Goal: Transaction & Acquisition: Purchase product/service

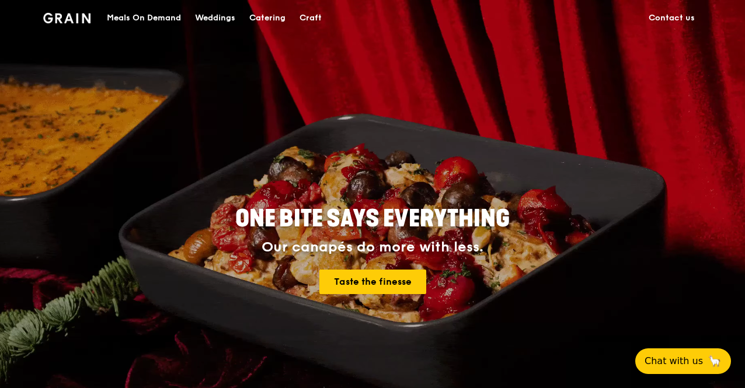
click at [163, 18] on div "Meals On Demand" at bounding box center [144, 18] width 74 height 35
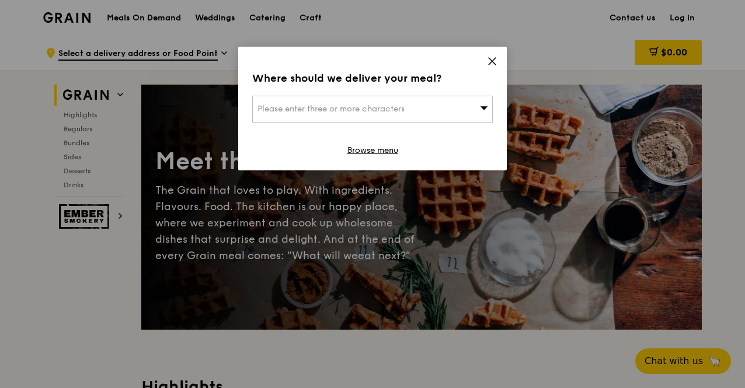
click at [492, 58] on icon at bounding box center [492, 61] width 11 height 11
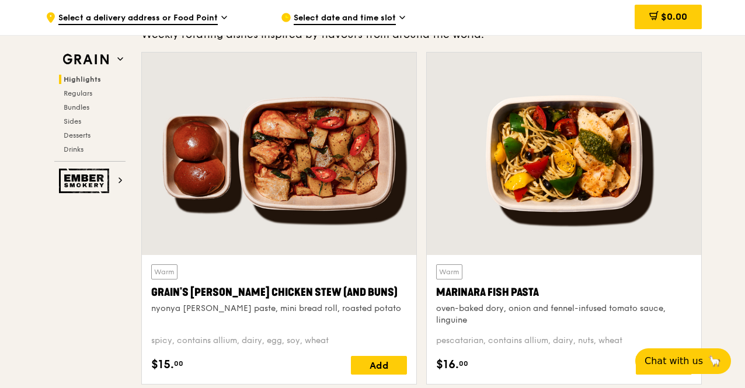
scroll to position [409, 0]
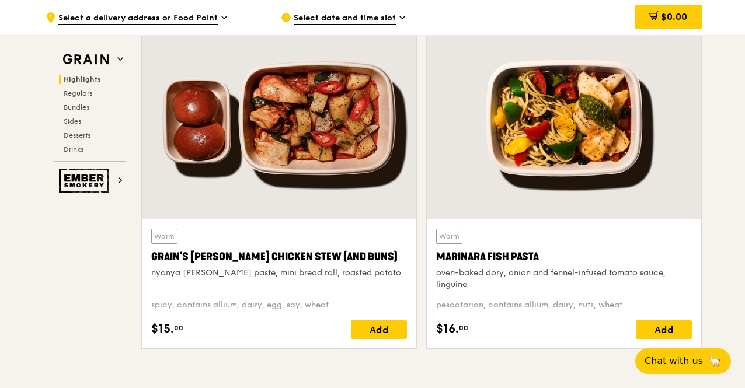
click at [555, 128] on div at bounding box center [564, 118] width 274 height 203
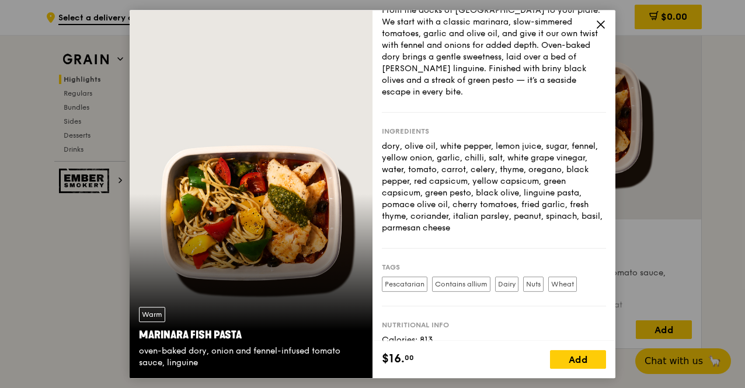
scroll to position [94, 0]
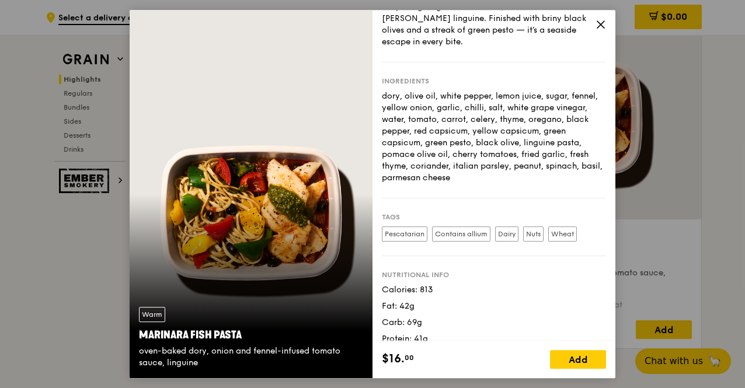
click at [595, 22] on div "From the docks of [GEOGRAPHIC_DATA] to your plate. We start with a classic mari…" at bounding box center [494, 0] width 224 height 93
click at [596, 22] on icon at bounding box center [601, 24] width 11 height 11
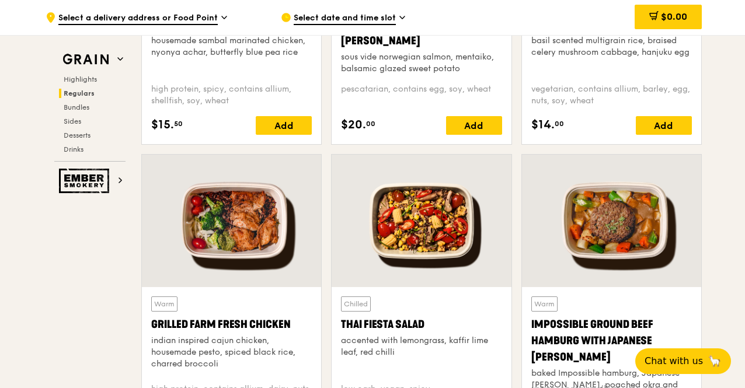
scroll to position [1226, 0]
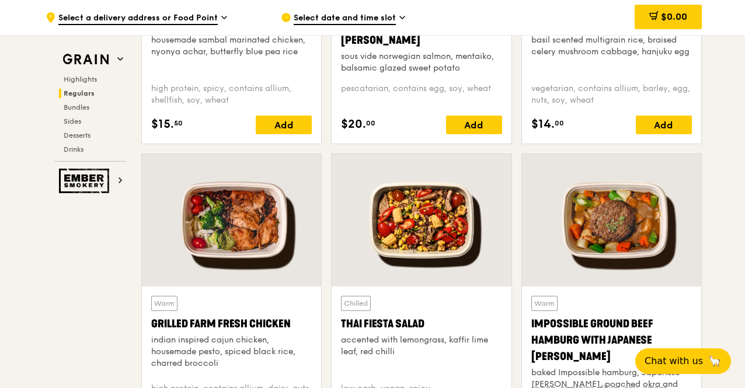
click at [232, 230] on div at bounding box center [231, 220] width 179 height 133
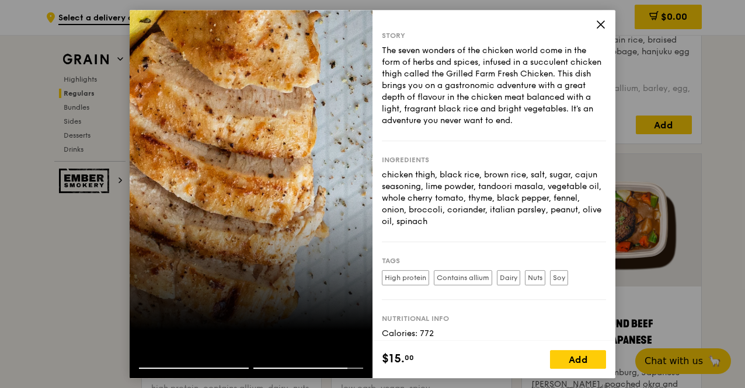
scroll to position [0, 0]
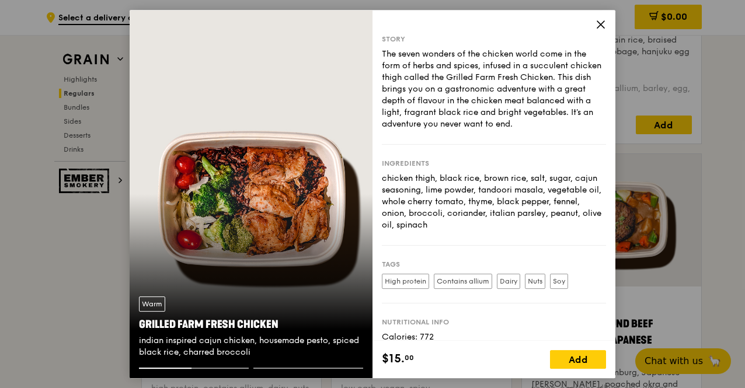
click at [598, 25] on icon at bounding box center [601, 24] width 11 height 11
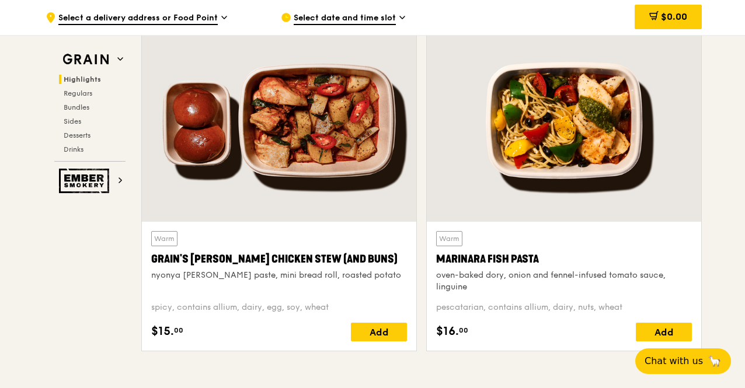
scroll to position [409, 0]
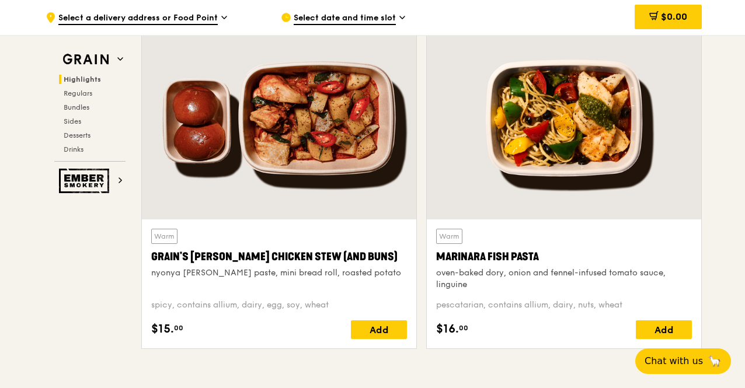
click at [515, 177] on div at bounding box center [564, 118] width 274 height 203
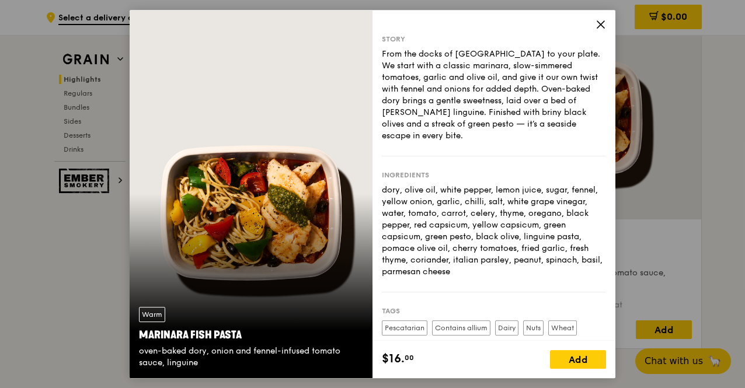
click at [599, 23] on icon at bounding box center [601, 24] width 11 height 11
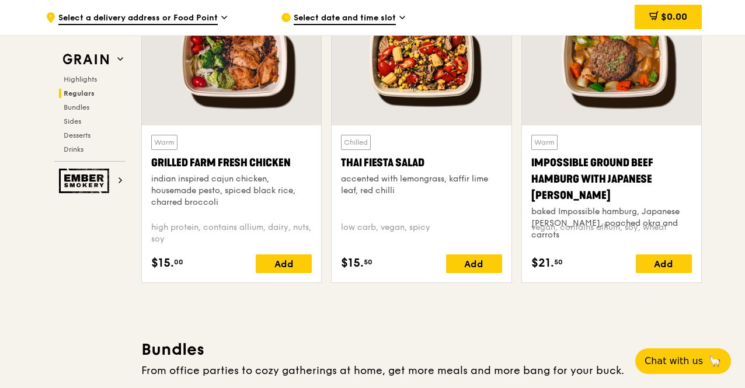
scroll to position [1402, 0]
